Goal: Check status: Check status

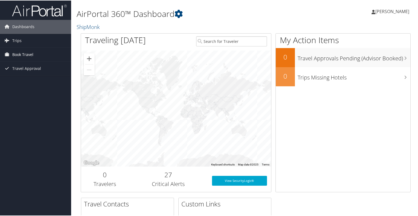
click at [25, 58] on span "Book Travel" at bounding box center [22, 54] width 21 height 14
click at [19, 43] on span "Trips" at bounding box center [16, 40] width 9 height 14
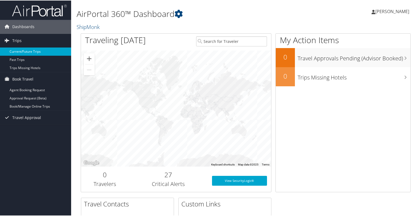
click at [26, 51] on link "Current/Future Trips" at bounding box center [35, 51] width 71 height 8
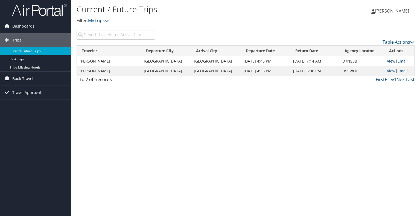
click at [387, 61] on link "View" at bounding box center [391, 61] width 8 height 5
click at [387, 71] on link "View" at bounding box center [391, 70] width 8 height 5
click at [27, 78] on span "Book Travel" at bounding box center [22, 79] width 21 height 14
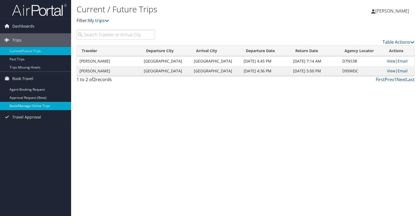
click at [32, 105] on link "Book/Manage Online Trips" at bounding box center [35, 106] width 71 height 8
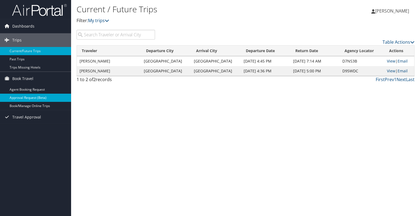
click at [25, 98] on link "Approval Request (Beta)" at bounding box center [35, 98] width 71 height 8
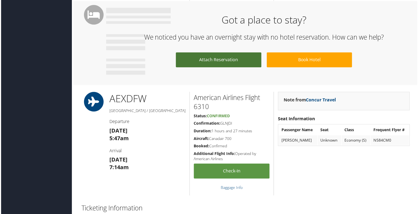
scroll to position [301, 0]
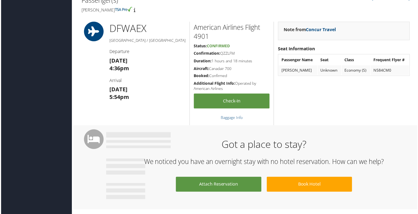
scroll to position [137, 0]
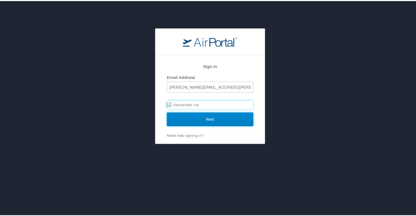
click at [205, 119] on input "Next" at bounding box center [210, 119] width 86 height 14
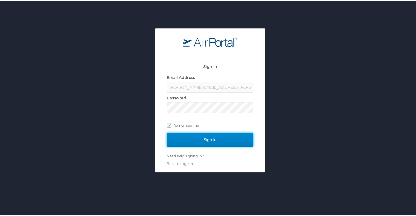
click at [233, 135] on input "Sign In" at bounding box center [210, 139] width 86 height 14
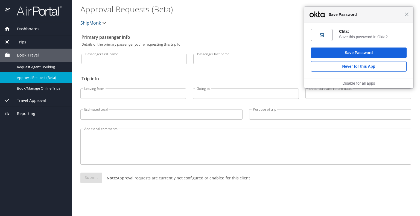
click at [27, 54] on span "Book Travel" at bounding box center [24, 55] width 29 height 6
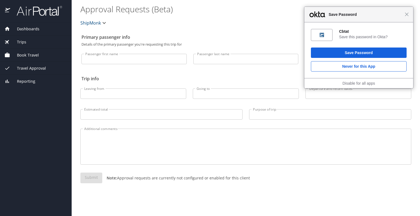
click at [28, 56] on span "Book Travel" at bounding box center [24, 55] width 29 height 6
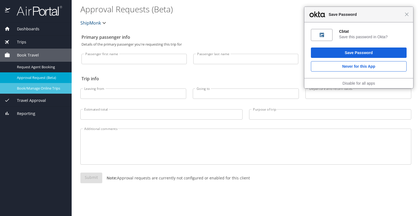
click at [31, 86] on span "Book/Manage Online Trips" at bounding box center [41, 88] width 48 height 5
click at [20, 43] on span "Trips" at bounding box center [18, 42] width 16 height 6
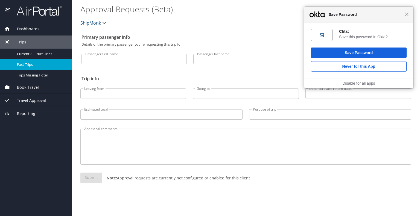
click at [31, 63] on span "Past Trips" at bounding box center [41, 64] width 48 height 5
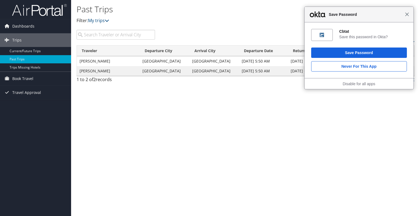
click at [408, 16] on span "Close" at bounding box center [407, 14] width 4 height 4
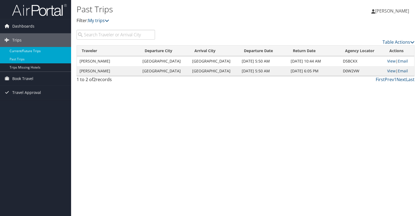
click at [36, 51] on link "Current/Future Trips" at bounding box center [35, 51] width 71 height 8
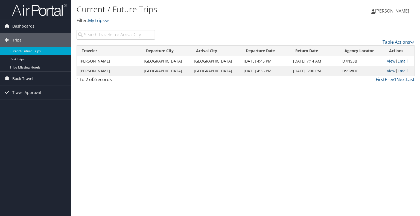
click at [388, 70] on link "View" at bounding box center [391, 70] width 8 height 5
